Goal: Information Seeking & Learning: Learn about a topic

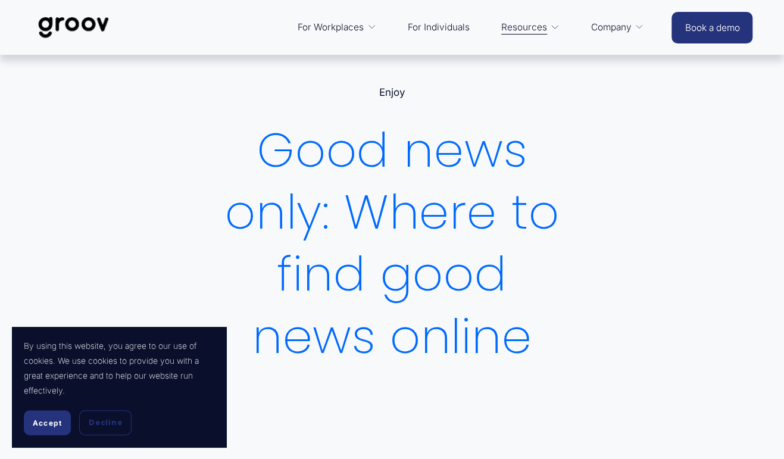
drag, startPoint x: 44, startPoint y: 422, endPoint x: 145, endPoint y: 412, distance: 101.8
click at [44, 422] on span "Accept" at bounding box center [47, 423] width 29 height 9
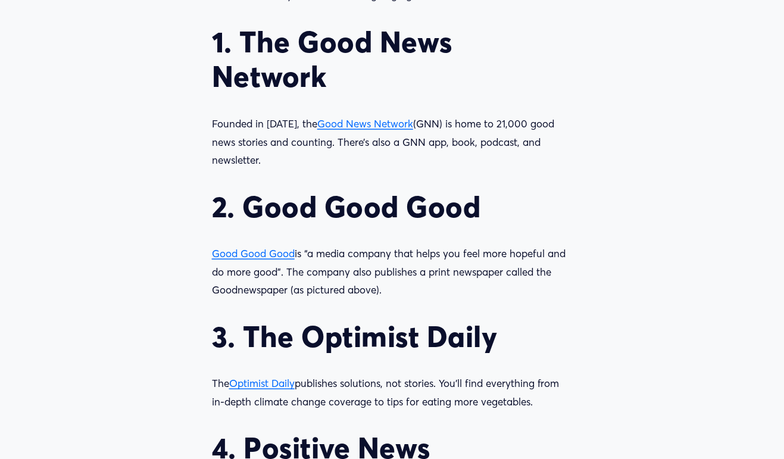
scroll to position [1013, 0]
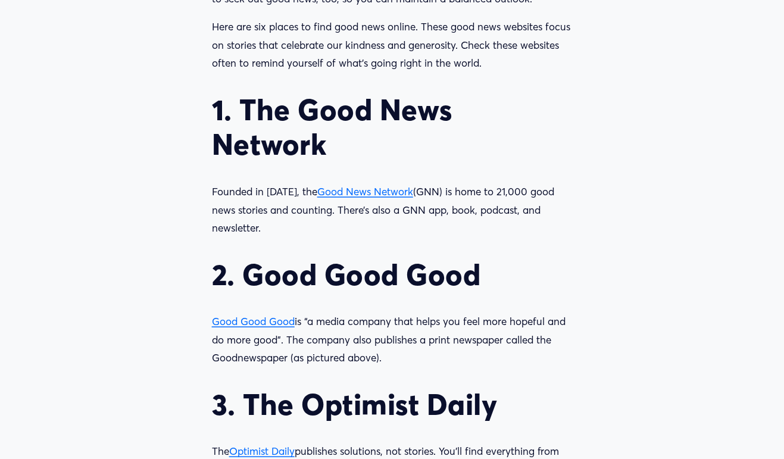
click at [262, 321] on span "Good Good Good" at bounding box center [253, 320] width 83 height 13
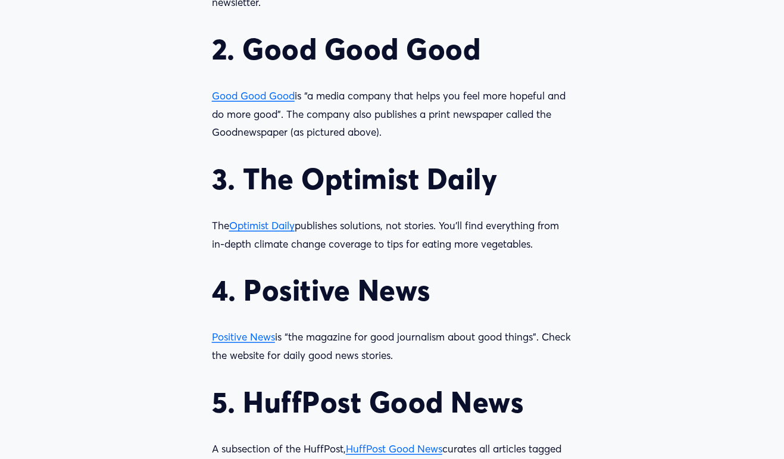
scroll to position [1310, 0]
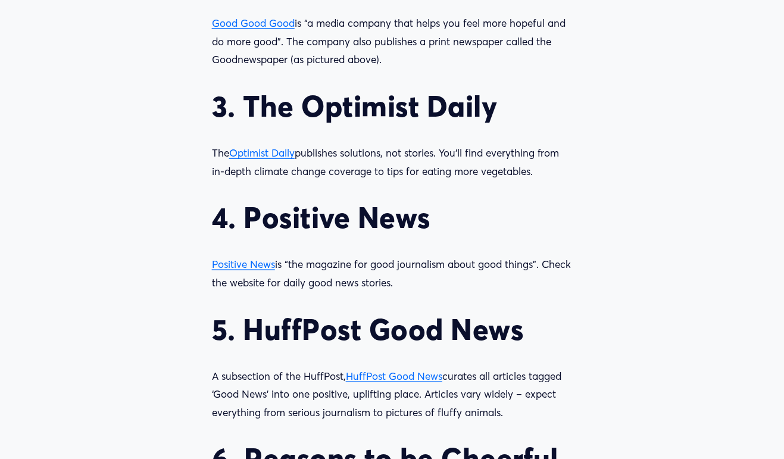
click at [247, 155] on span "Optimist Daily" at bounding box center [262, 153] width 66 height 13
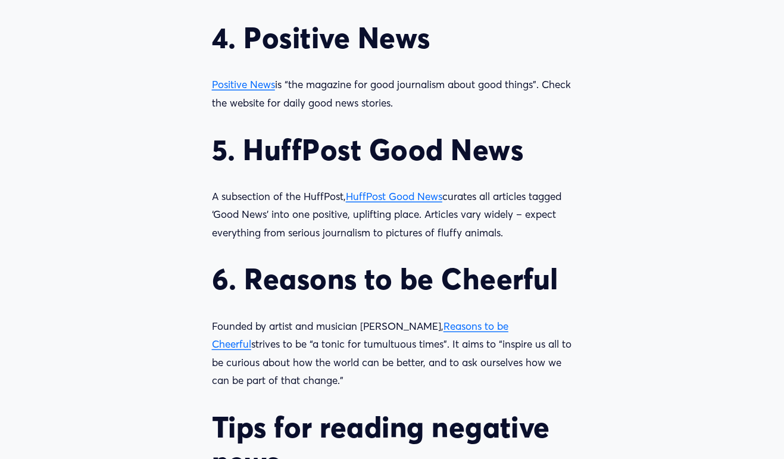
scroll to position [1489, 0]
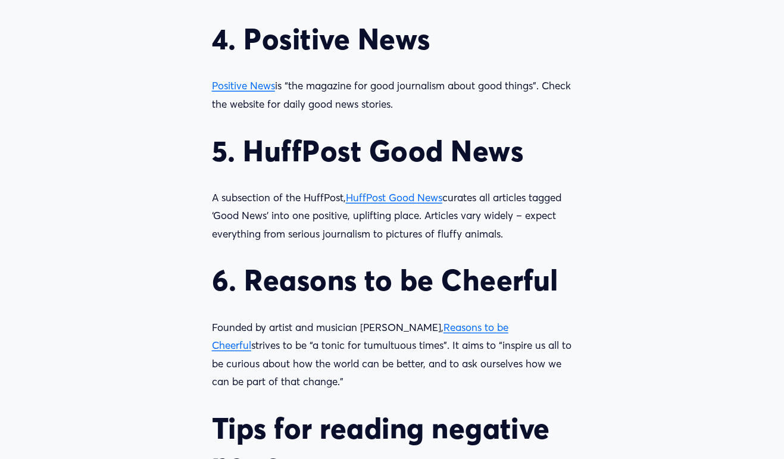
click at [467, 334] on span "Reasons to be Cheerful" at bounding box center [360, 336] width 297 height 31
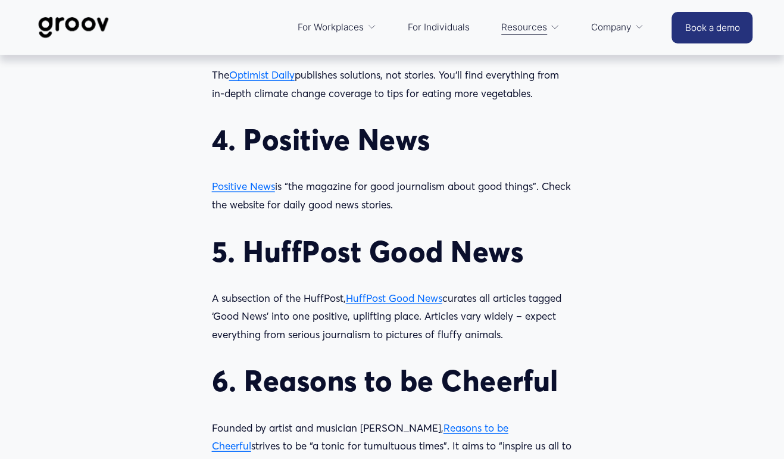
scroll to position [1370, 0]
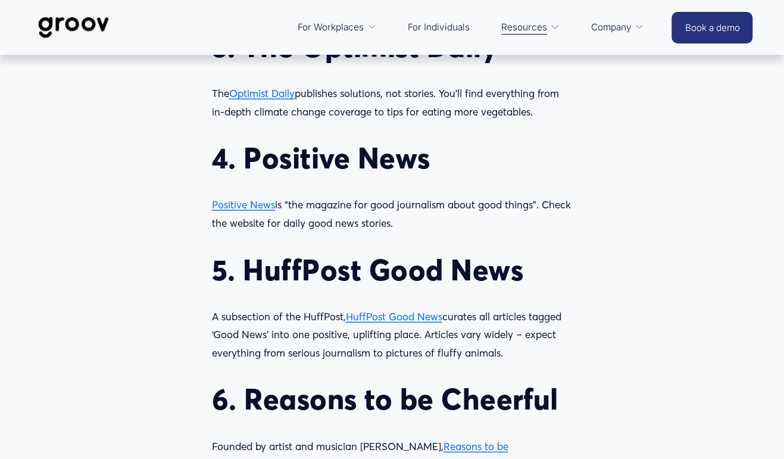
click at [376, 321] on span "HuffPost Good News" at bounding box center [394, 316] width 96 height 13
